Goal: Task Accomplishment & Management: Use online tool/utility

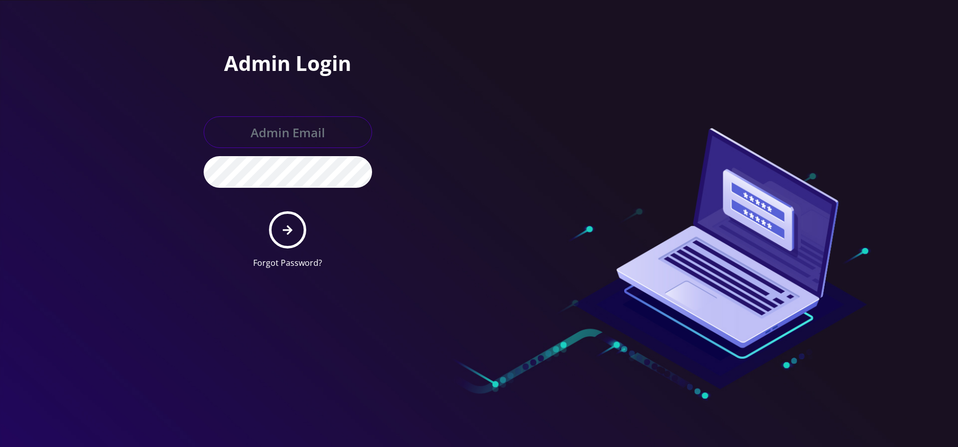
type input "[EMAIL_ADDRESS][DOMAIN_NAME]"
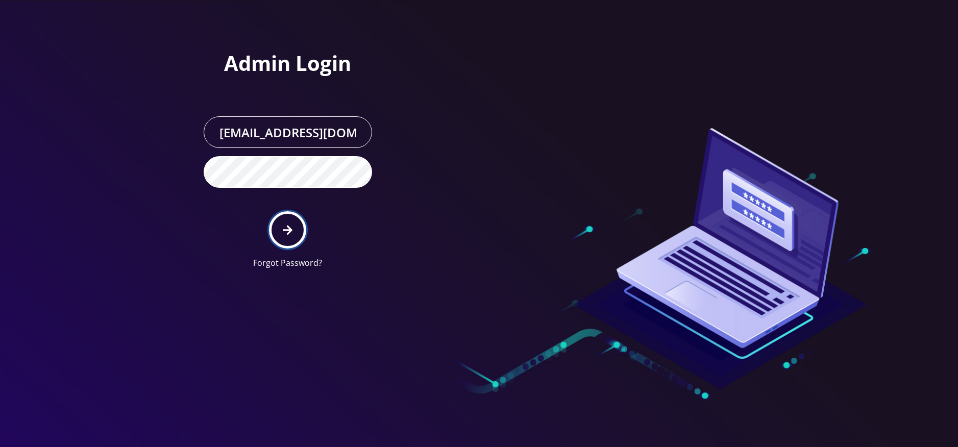
click at [283, 230] on icon "submit" at bounding box center [288, 230] width 10 height 10
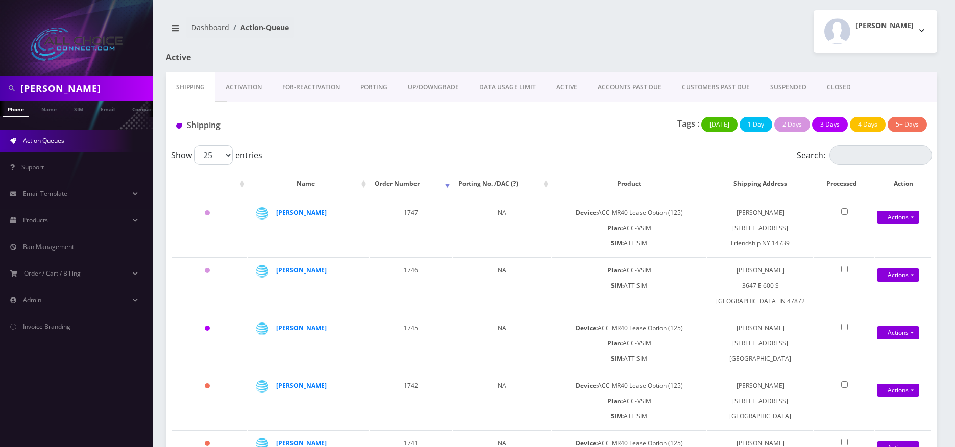
click at [563, 90] on link "ACTIVE" at bounding box center [566, 87] width 41 height 30
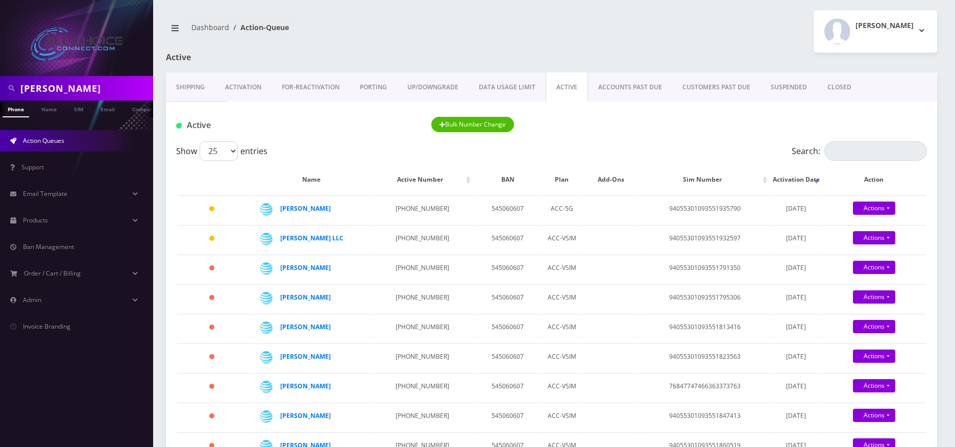
scroll to position [0, 5]
click at [66, 87] on input "mary" at bounding box center [85, 88] width 130 height 19
type input "stone"
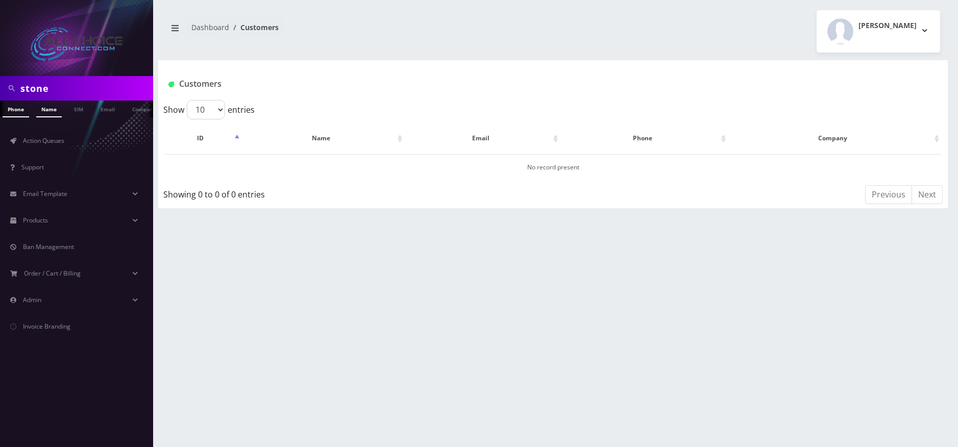
click at [38, 110] on link "Name" at bounding box center [49, 109] width 26 height 17
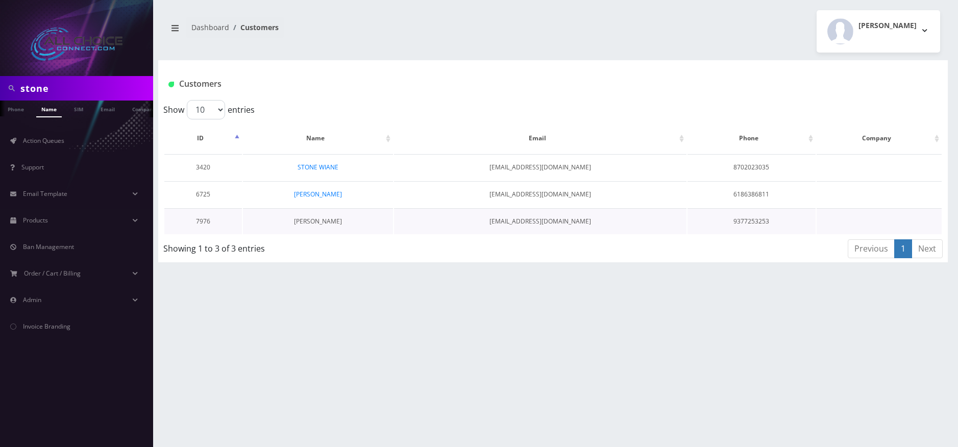
click at [323, 222] on link "Brandon Stone" at bounding box center [318, 221] width 48 height 9
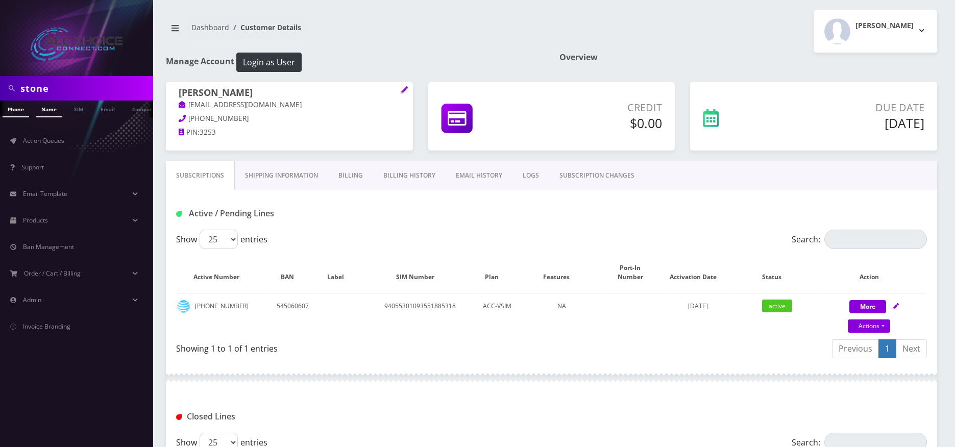
click at [53, 108] on link "Name" at bounding box center [49, 109] width 26 height 17
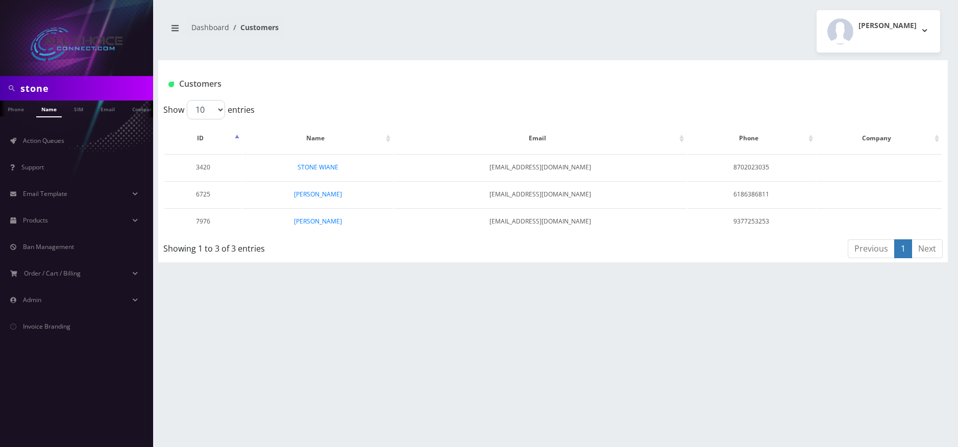
scroll to position [0, 5]
click at [46, 112] on link "Name" at bounding box center [44, 109] width 26 height 17
click at [63, 135] on link "Action Queues" at bounding box center [76, 140] width 153 height 21
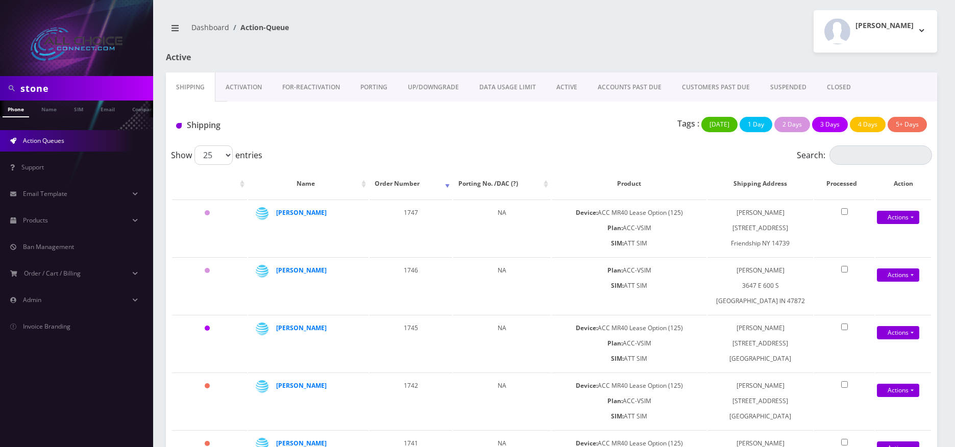
click at [569, 85] on link "ACTIVE" at bounding box center [566, 87] width 41 height 30
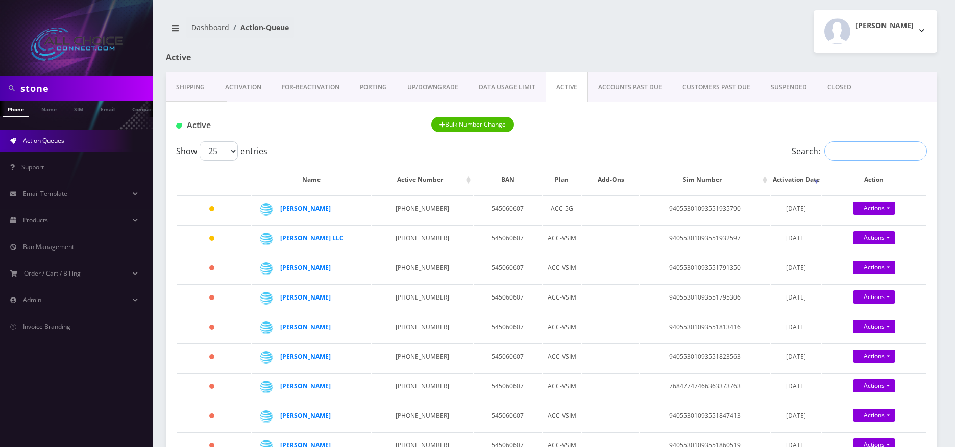
click at [840, 151] on input "Search:" at bounding box center [875, 150] width 103 height 19
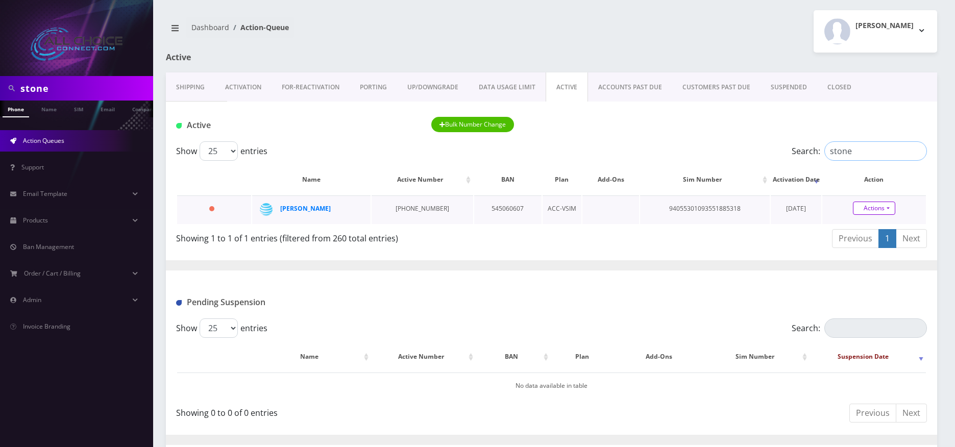
type input "stone"
click at [876, 211] on link "Actions" at bounding box center [874, 208] width 42 height 13
click at [865, 228] on link "Close" at bounding box center [883, 227] width 104 height 15
type input "[DATE]"
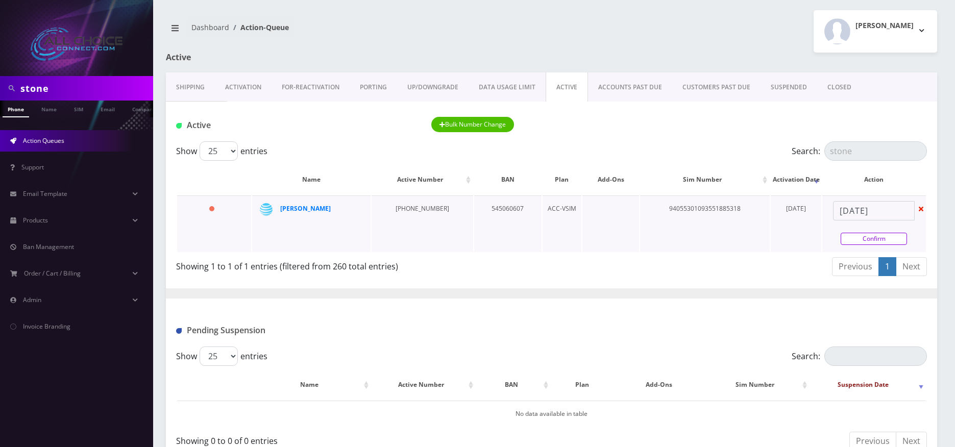
click at [867, 236] on link "Confirm" at bounding box center [874, 239] width 66 height 12
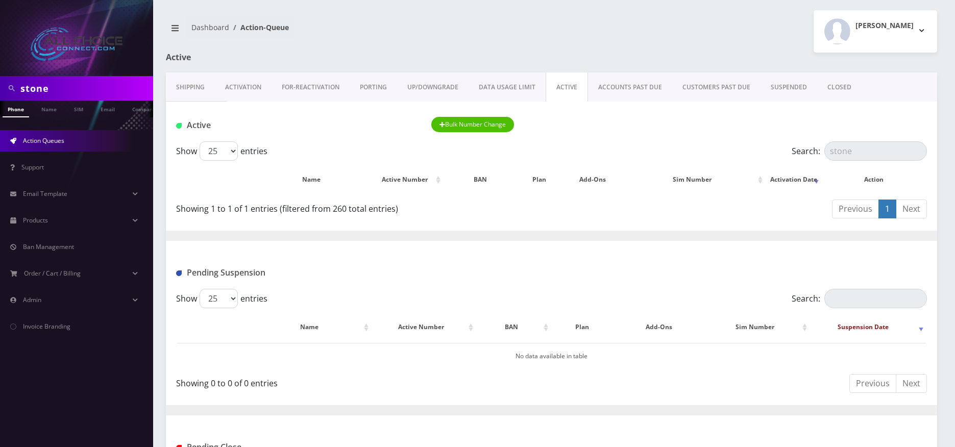
click at [838, 84] on link "CLOSED" at bounding box center [839, 87] width 44 height 30
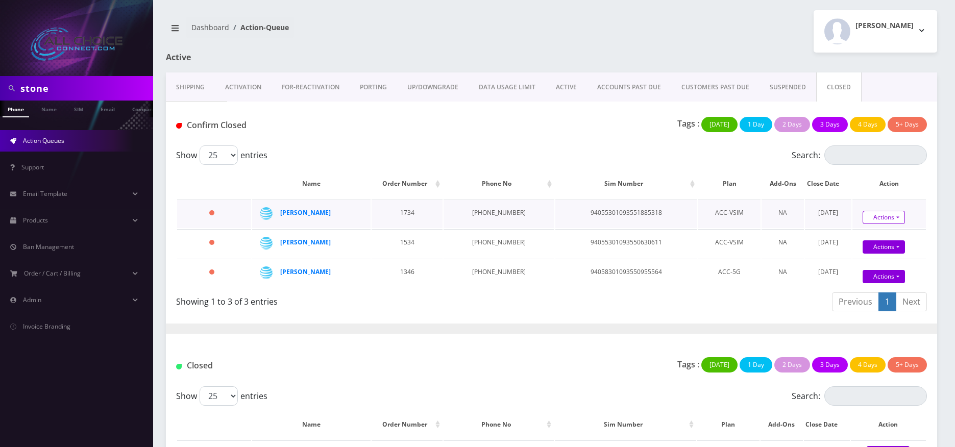
click at [885, 218] on link "Actions" at bounding box center [884, 217] width 42 height 13
click at [867, 232] on link "Confirm" at bounding box center [902, 235] width 82 height 13
